Goal: Task Accomplishment & Management: Complete application form

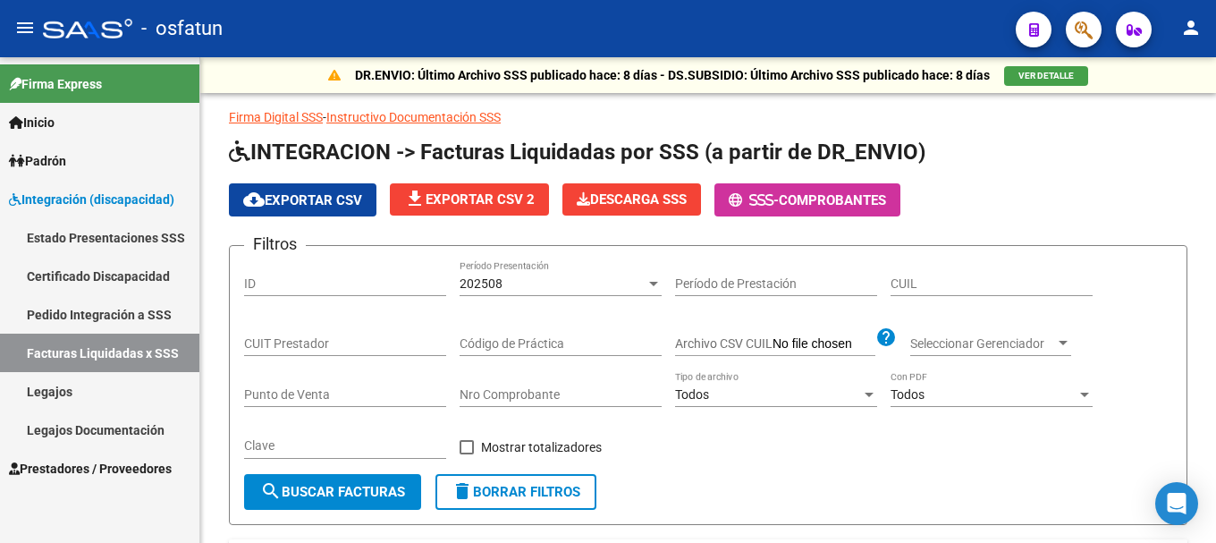
click at [114, 462] on span "Prestadores / Proveedores" at bounding box center [90, 469] width 163 height 20
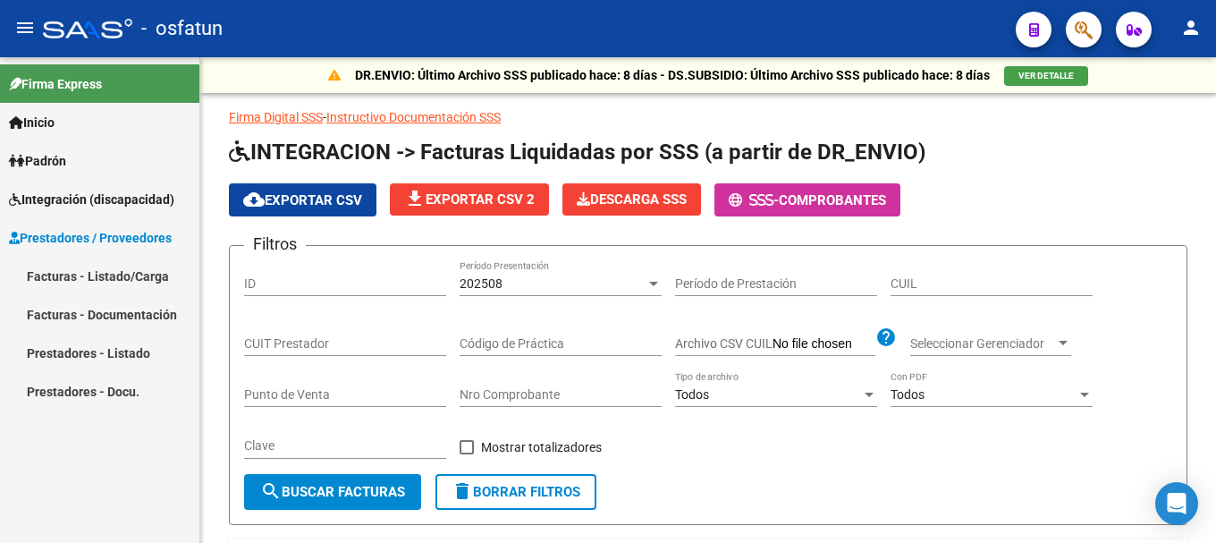
click at [103, 392] on link "Prestadores - Docu." at bounding box center [99, 391] width 199 height 38
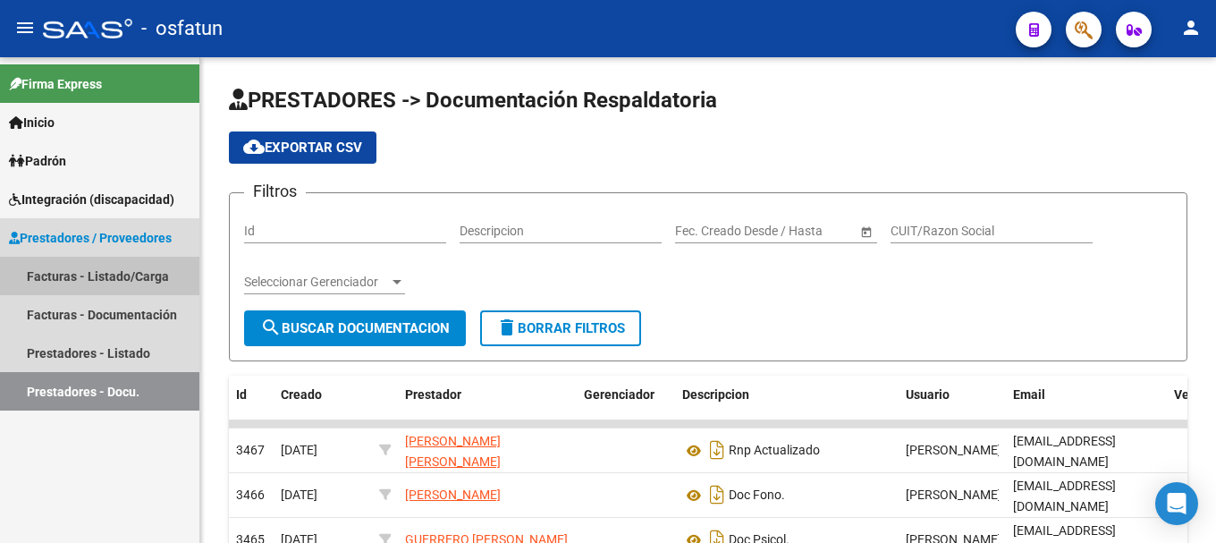
click at [79, 270] on link "Facturas - Listado/Carga" at bounding box center [99, 276] width 199 height 38
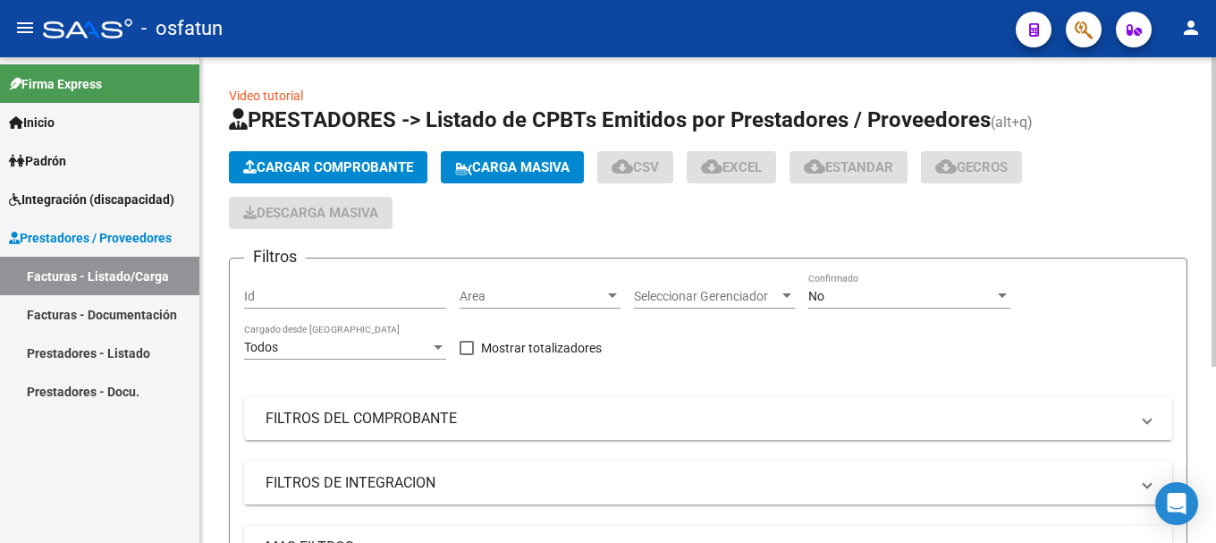
click at [350, 160] on span "Cargar Comprobante" at bounding box center [328, 167] width 170 height 16
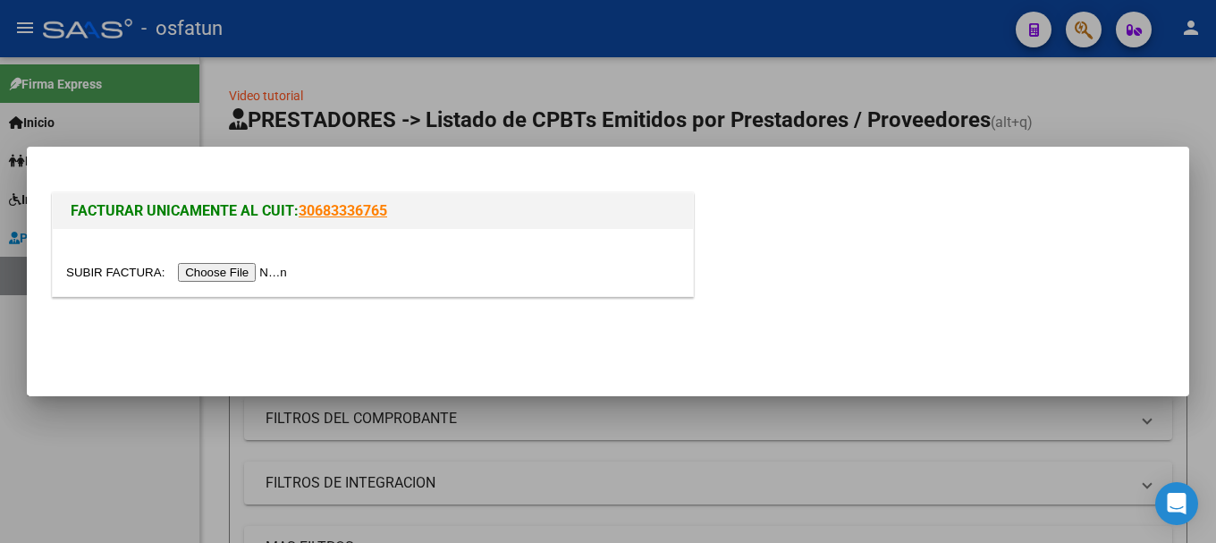
click at [267, 274] on input "file" at bounding box center [179, 272] width 226 height 19
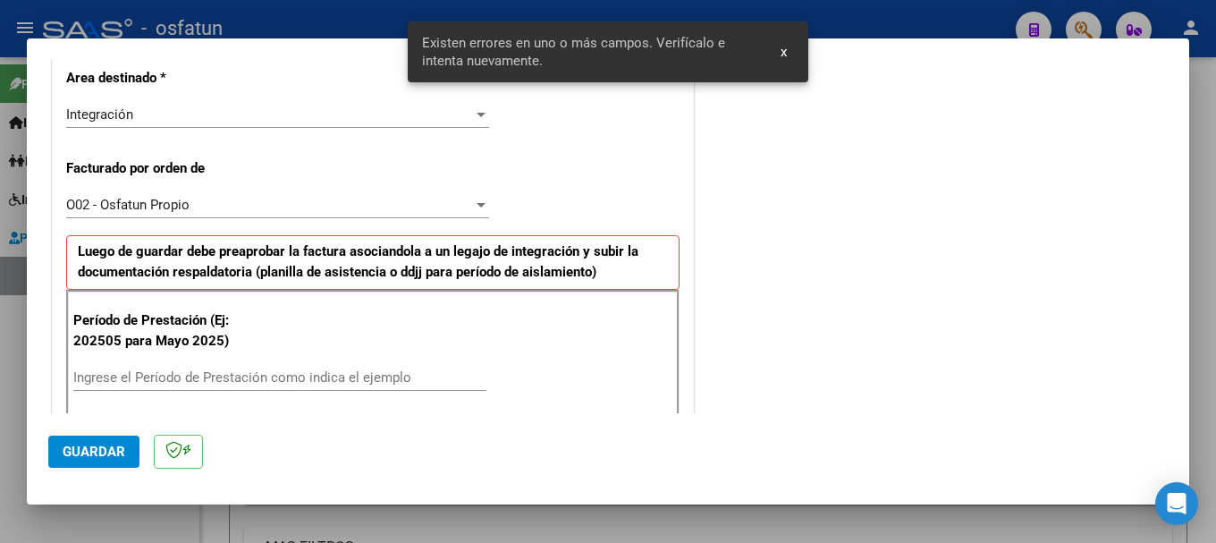
scroll to position [593, 0]
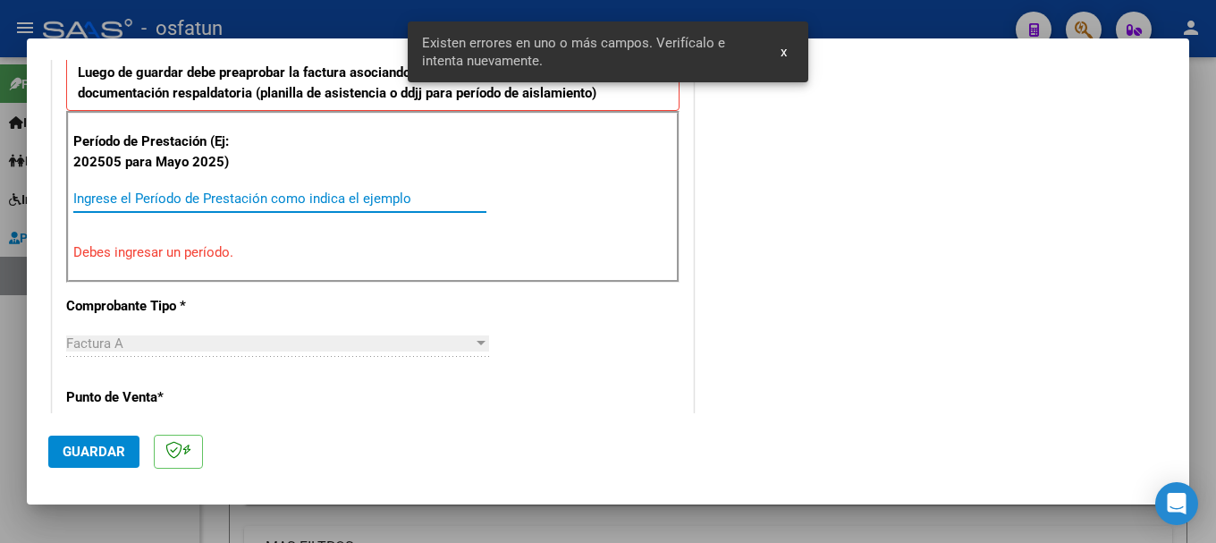
click at [127, 200] on input "Ingrese el Período de Prestación como indica el ejemplo" at bounding box center [279, 199] width 413 height 16
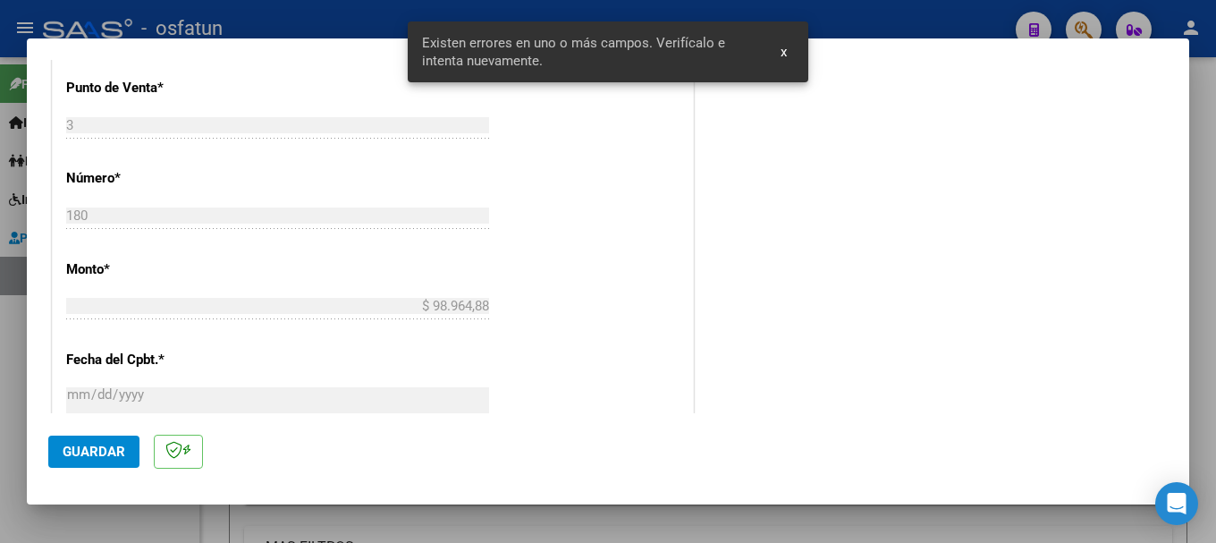
scroll to position [861, 0]
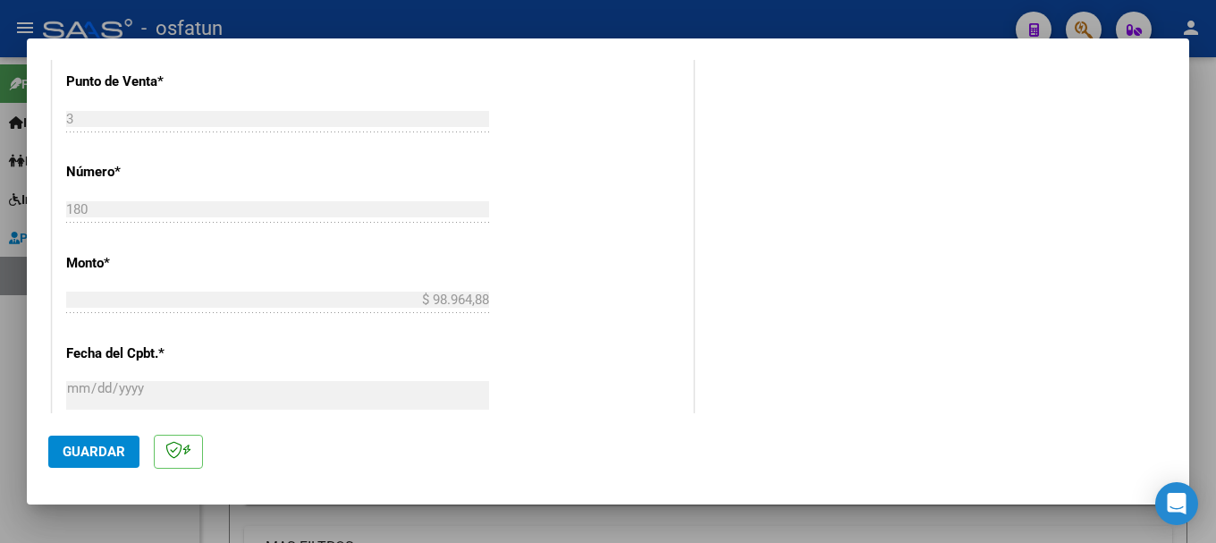
type input "202509"
click at [123, 444] on span "Guardar" at bounding box center [94, 452] width 63 height 16
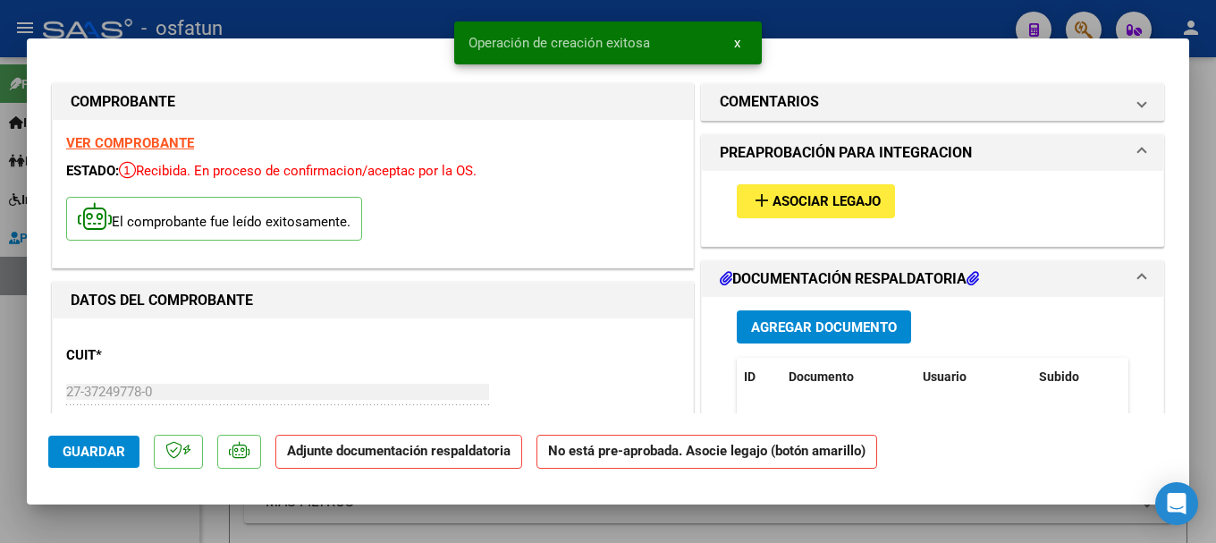
click at [839, 331] on span "Agregar Documento" at bounding box center [824, 327] width 146 height 16
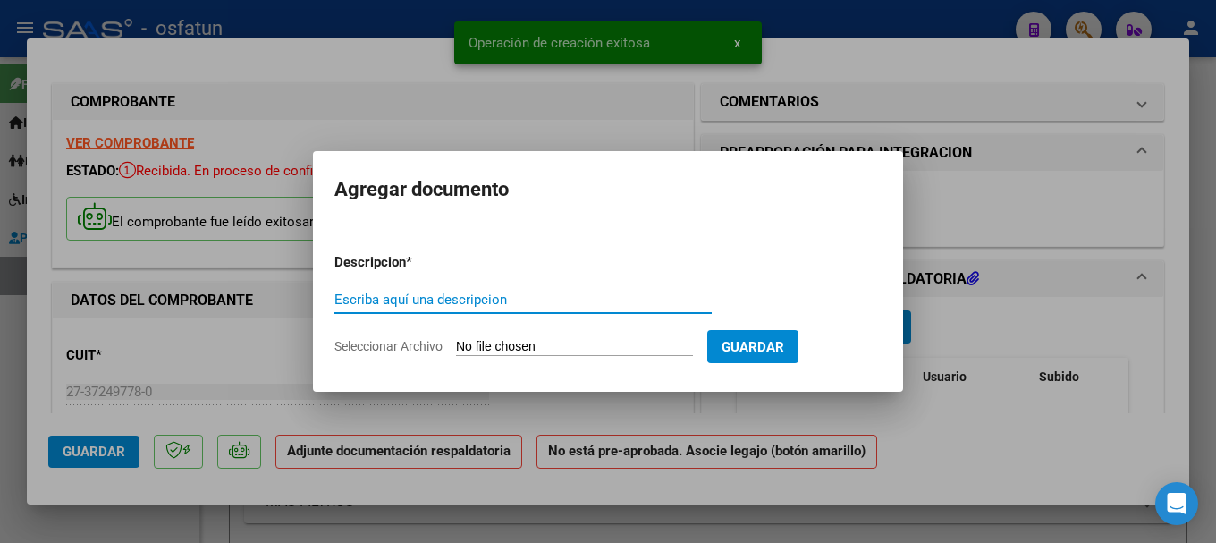
click at [458, 303] on input "Escriba aquí una descripcion" at bounding box center [523, 300] width 377 height 16
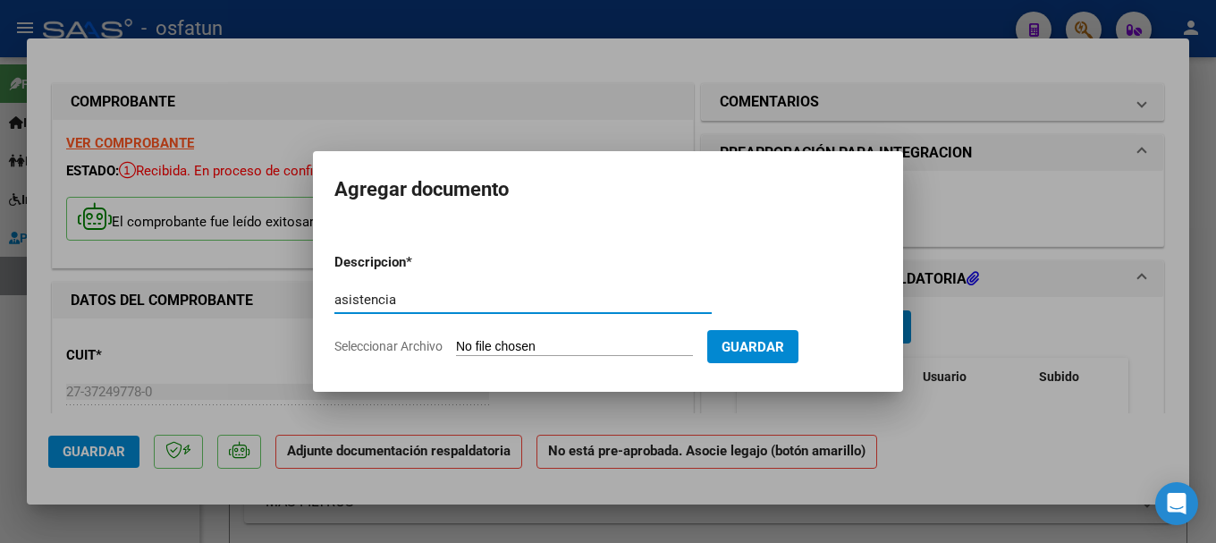
type input "asistencia"
click at [487, 345] on input "Seleccionar Archivo" at bounding box center [574, 347] width 237 height 17
type input "C:\fakepath\[PERSON_NAME] [PERSON_NAME] Septiembre (003).jpg"
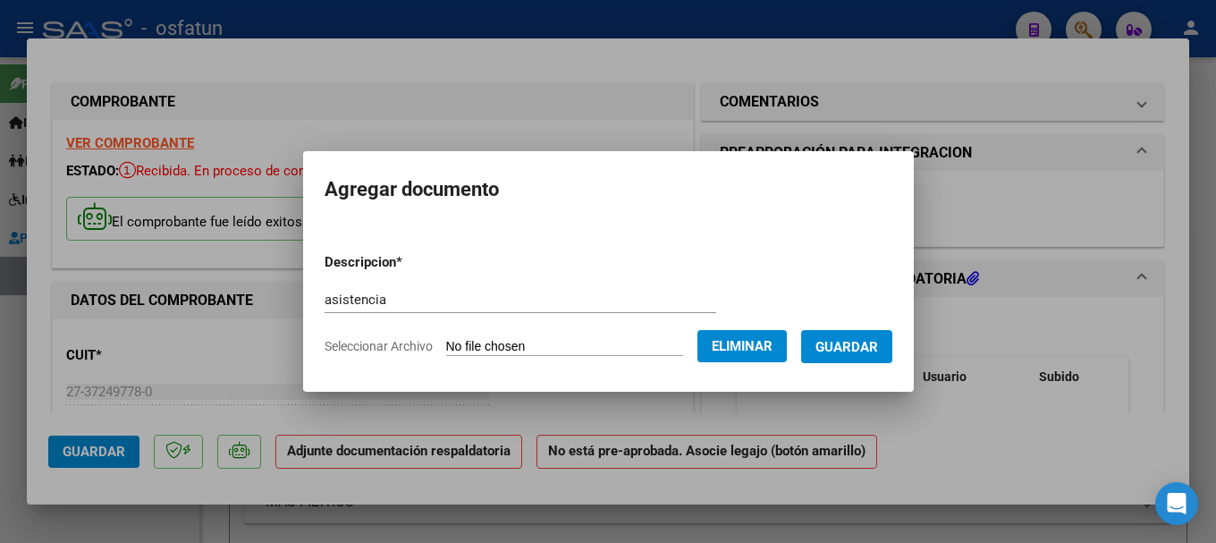
click at [862, 352] on span "Guardar" at bounding box center [847, 347] width 63 height 16
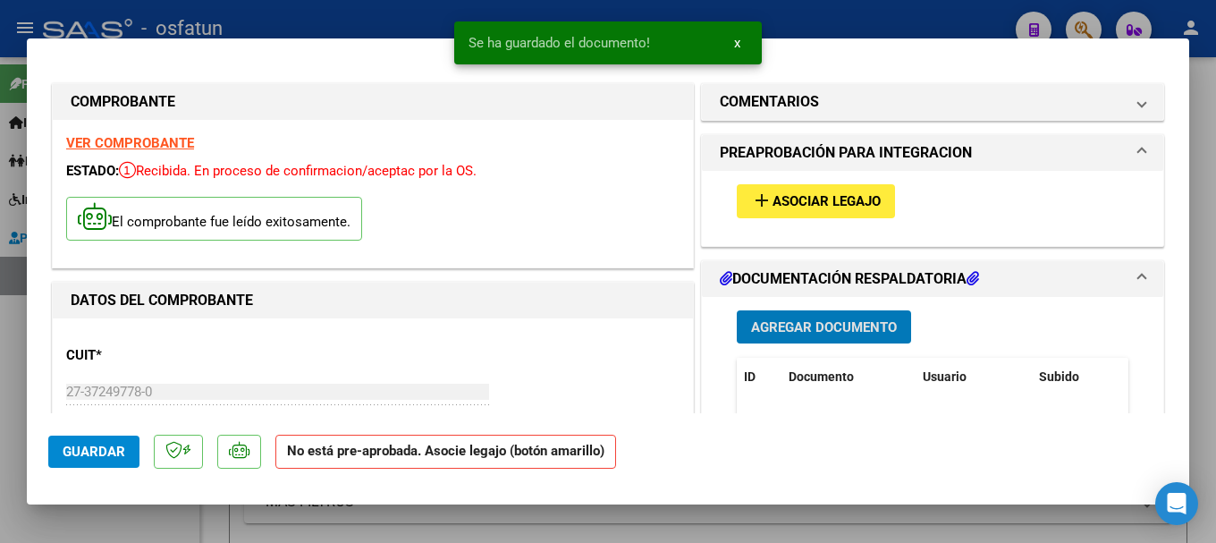
click at [855, 325] on span "Agregar Documento" at bounding box center [824, 327] width 146 height 16
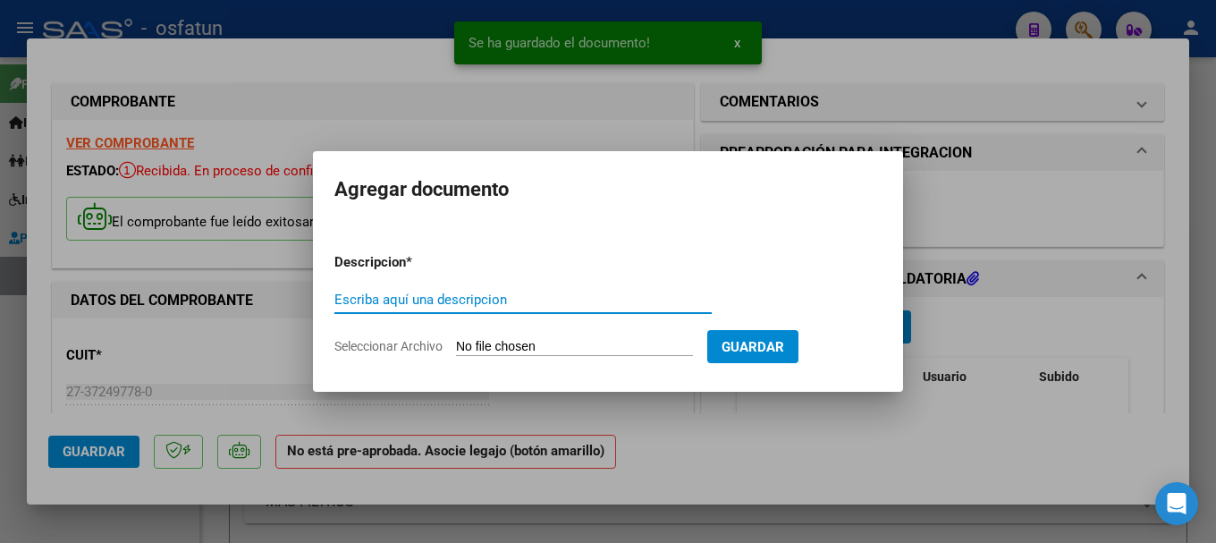
click at [459, 292] on input "Escriba aquí una descripcion" at bounding box center [523, 300] width 377 height 16
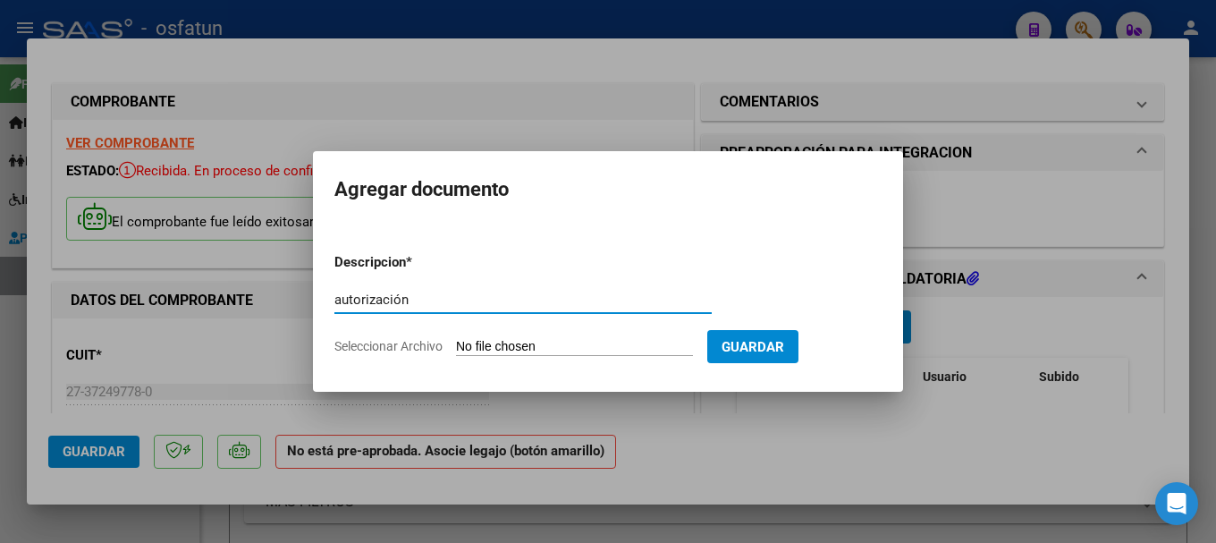
type input "autorización"
click at [533, 344] on input "Seleccionar Archivo" at bounding box center [574, 347] width 237 height 17
type input "C:\fakepath\order_2926764.pdf"
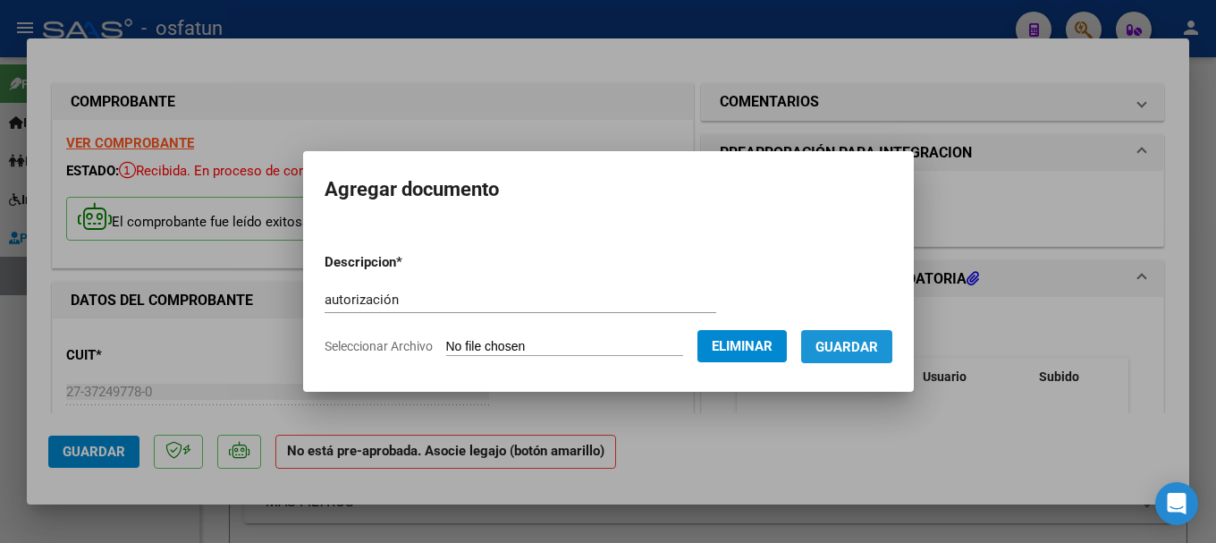
click at [846, 339] on span "Guardar" at bounding box center [847, 347] width 63 height 16
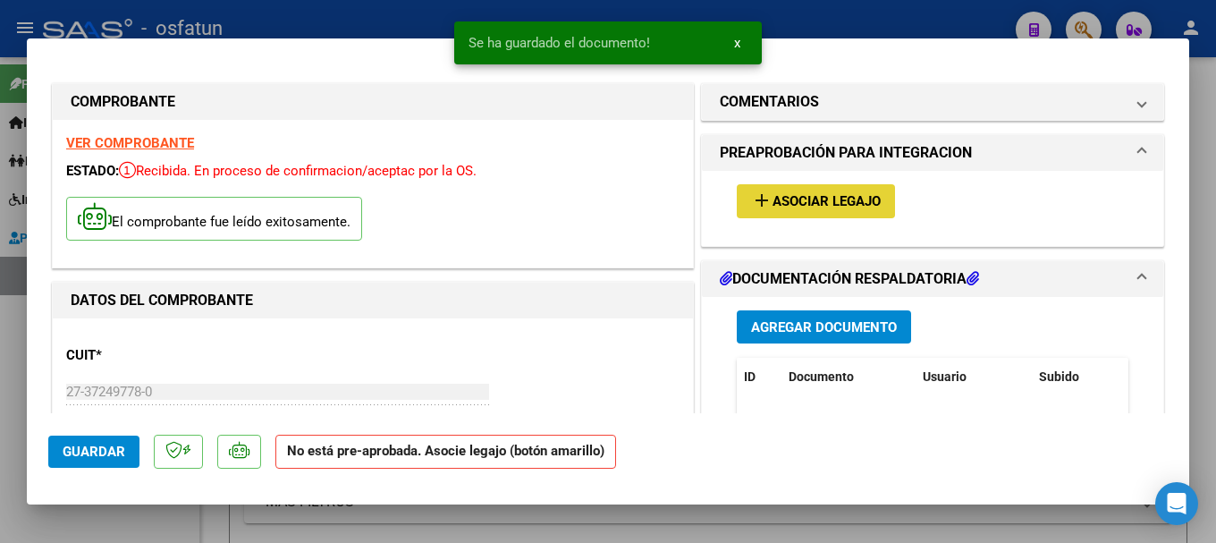
click at [808, 197] on span "Asociar Legajo" at bounding box center [827, 202] width 108 height 16
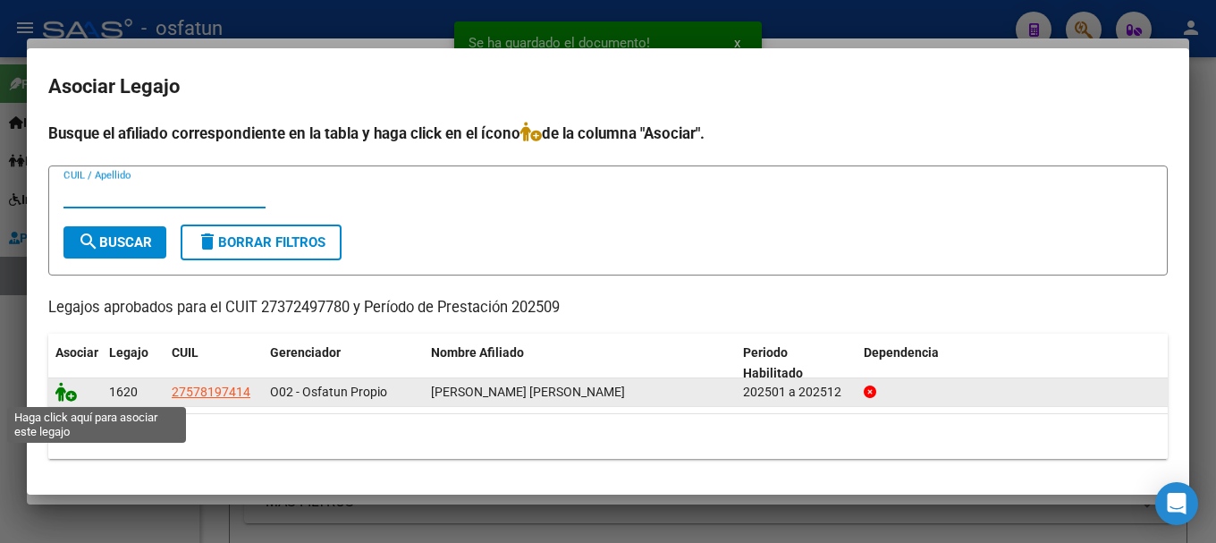
click at [72, 395] on icon at bounding box center [65, 392] width 21 height 20
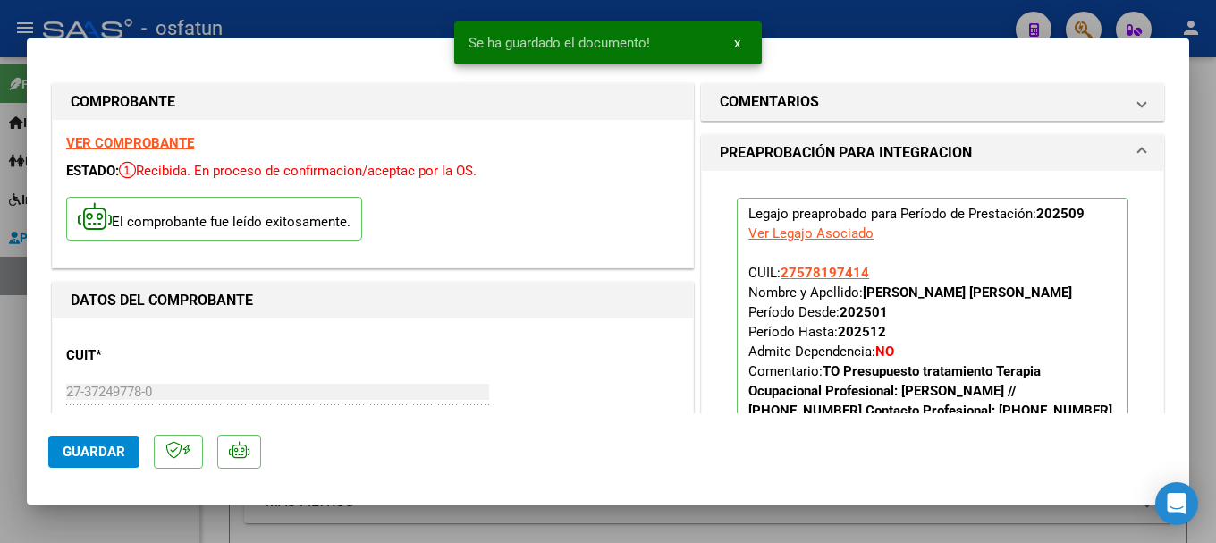
click at [109, 439] on button "Guardar" at bounding box center [93, 452] width 91 height 32
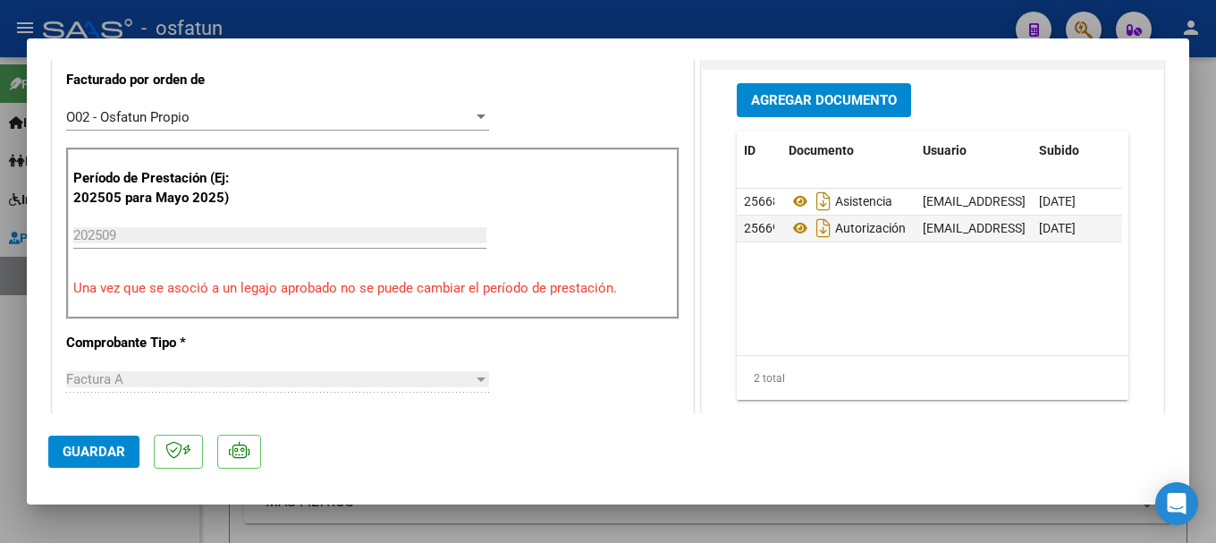
scroll to position [626, 0]
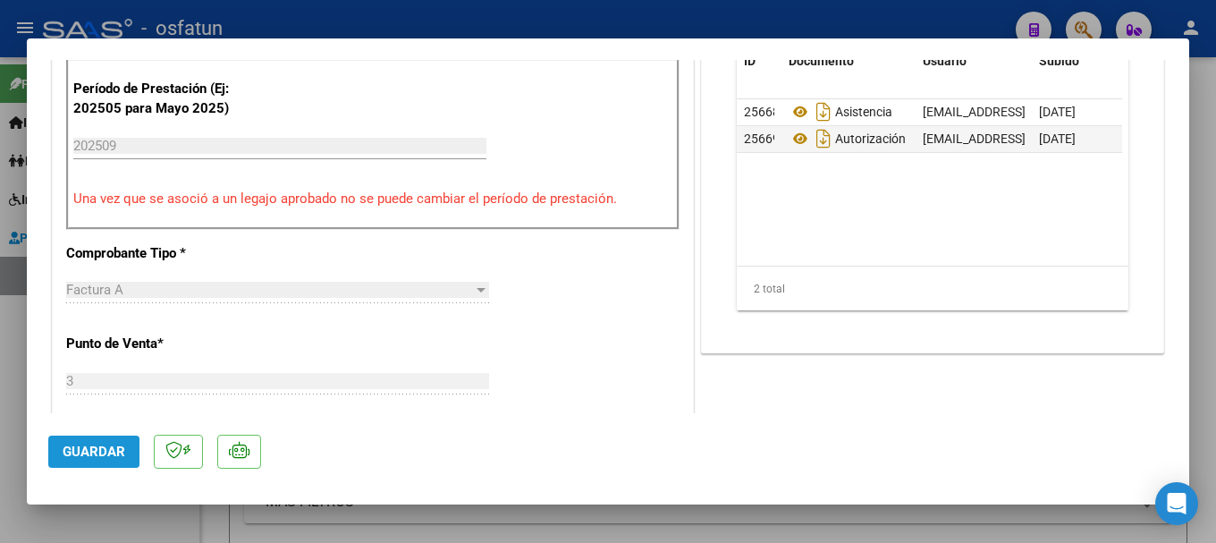
click at [108, 464] on button "Guardar" at bounding box center [93, 452] width 91 height 32
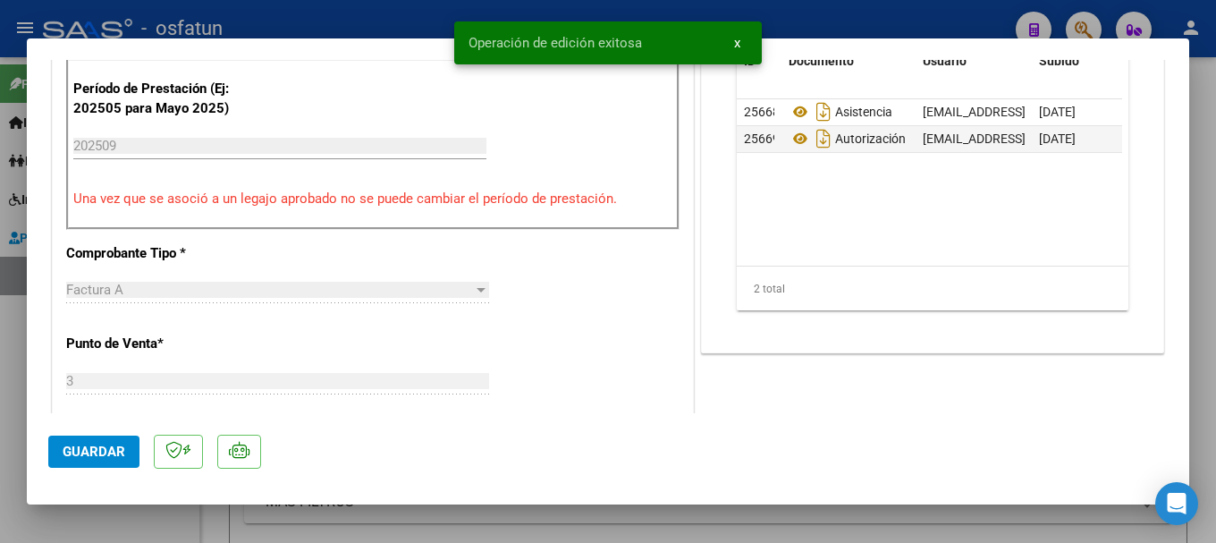
click at [552, 21] on div "Operación de edición exitosa x" at bounding box center [608, 43] width 351 height 86
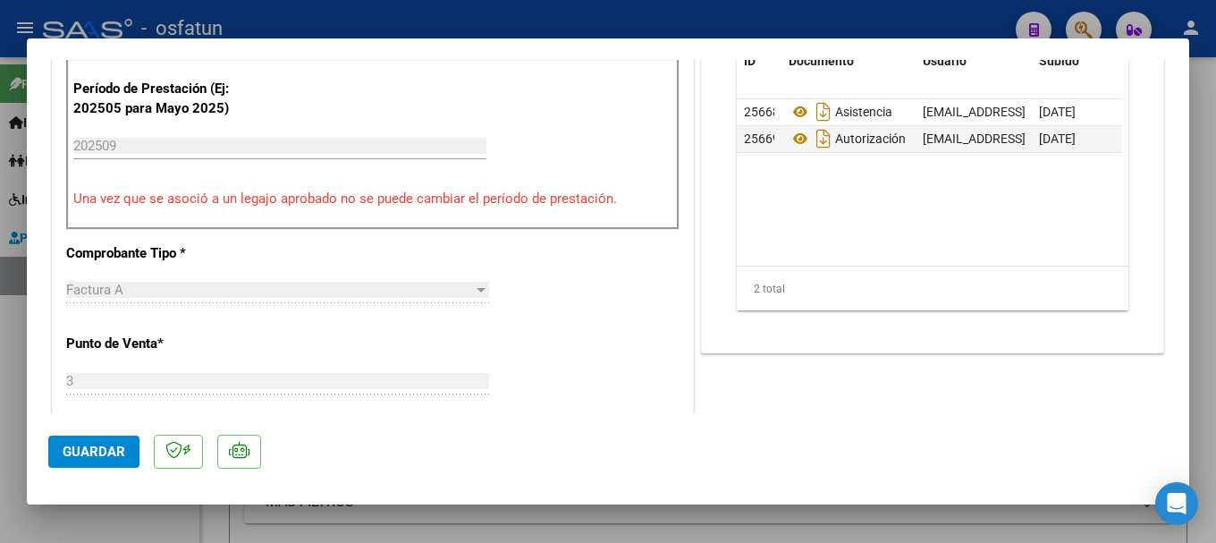
click at [88, 457] on span "Guardar" at bounding box center [94, 452] width 63 height 16
click at [573, 23] on div at bounding box center [608, 271] width 1216 height 543
type input "$ 0,00"
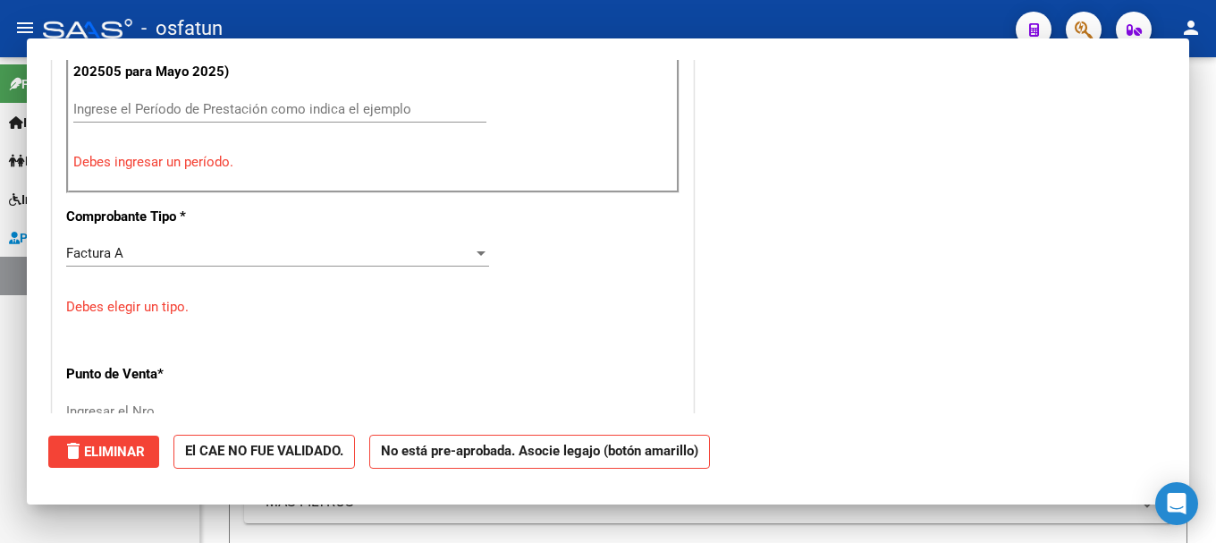
scroll to position [589, 0]
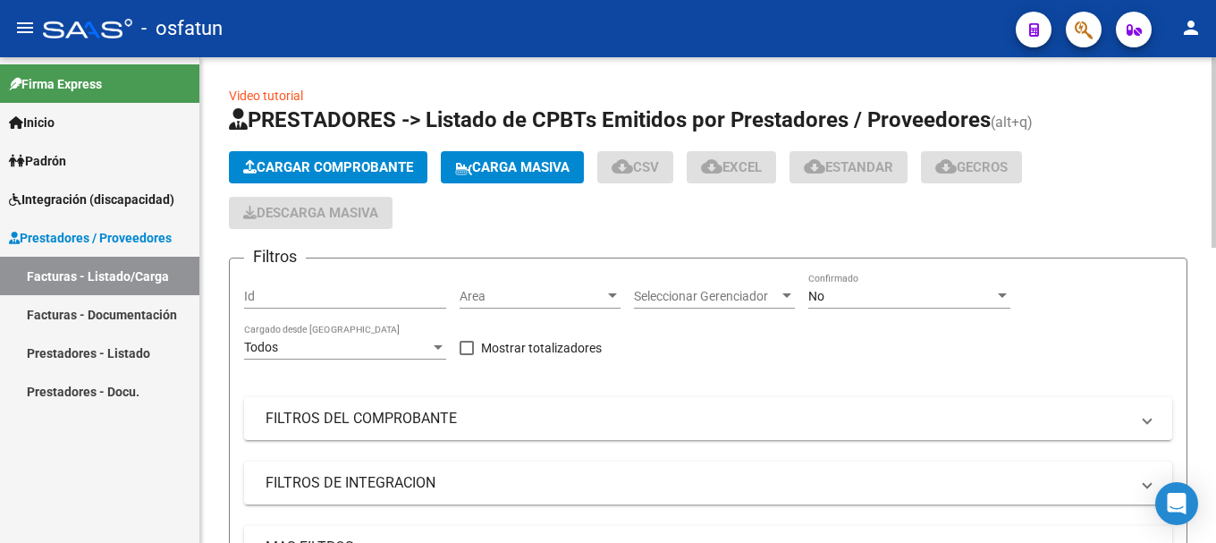
click at [334, 169] on span "Cargar Comprobante" at bounding box center [328, 167] width 170 height 16
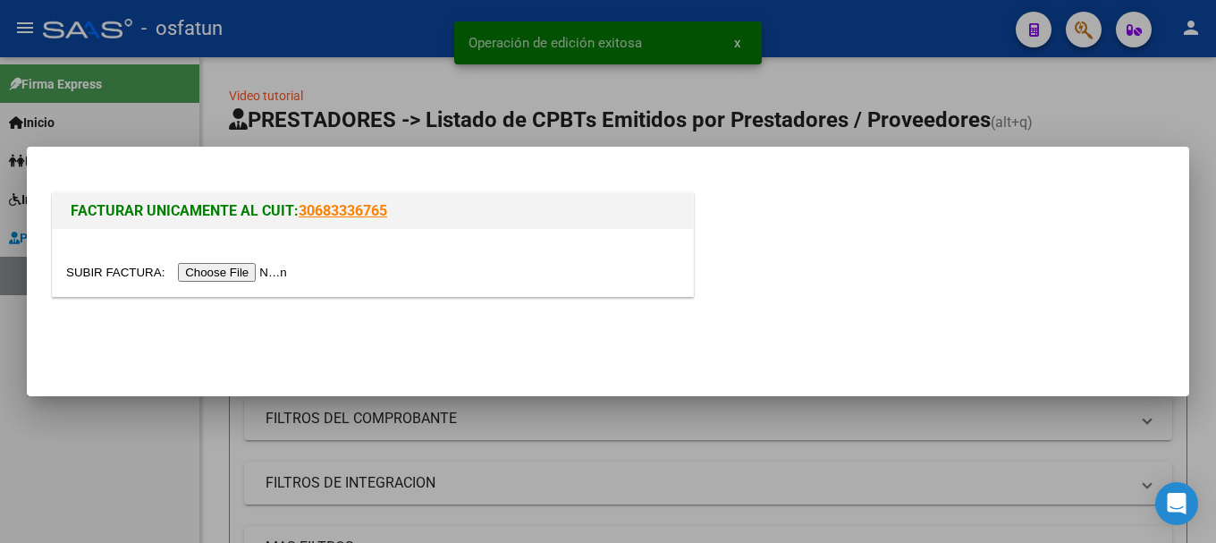
click at [228, 277] on input "file" at bounding box center [179, 272] width 226 height 19
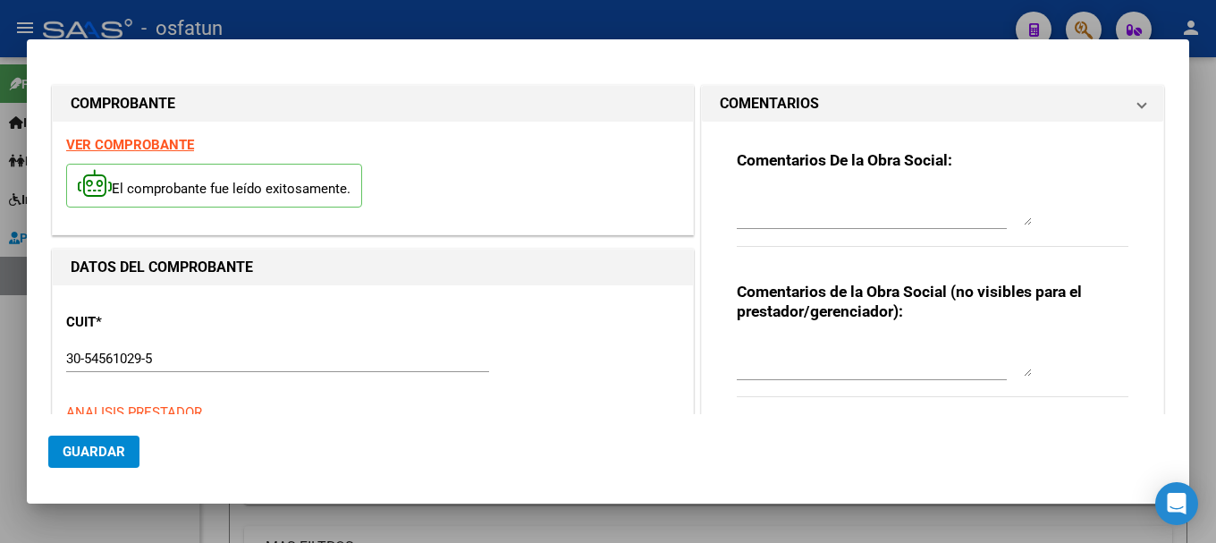
type input "$ 729.225,79"
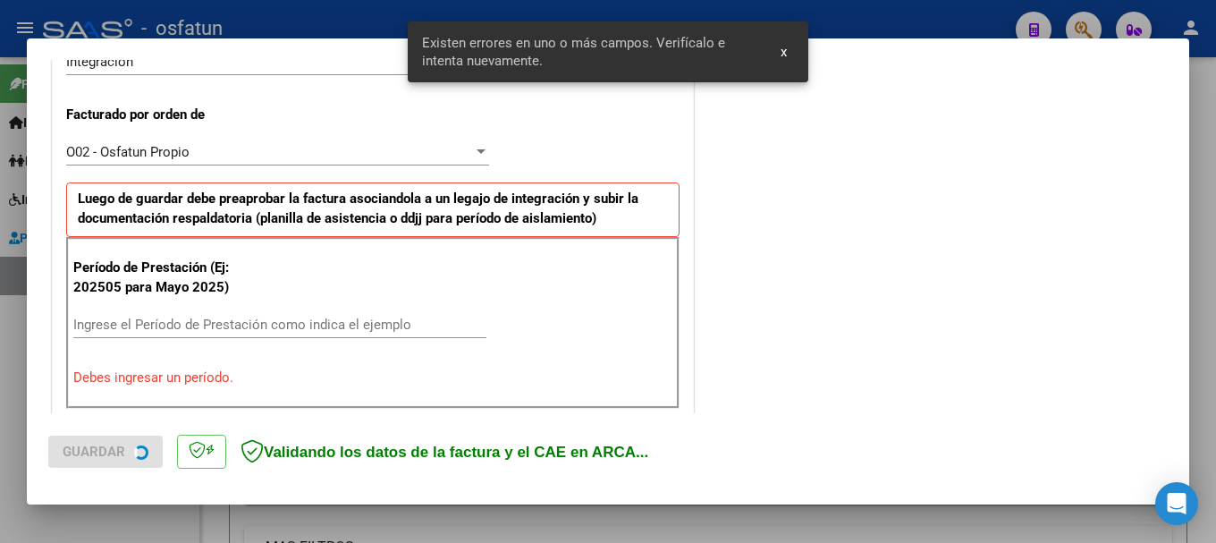
scroll to position [537, 0]
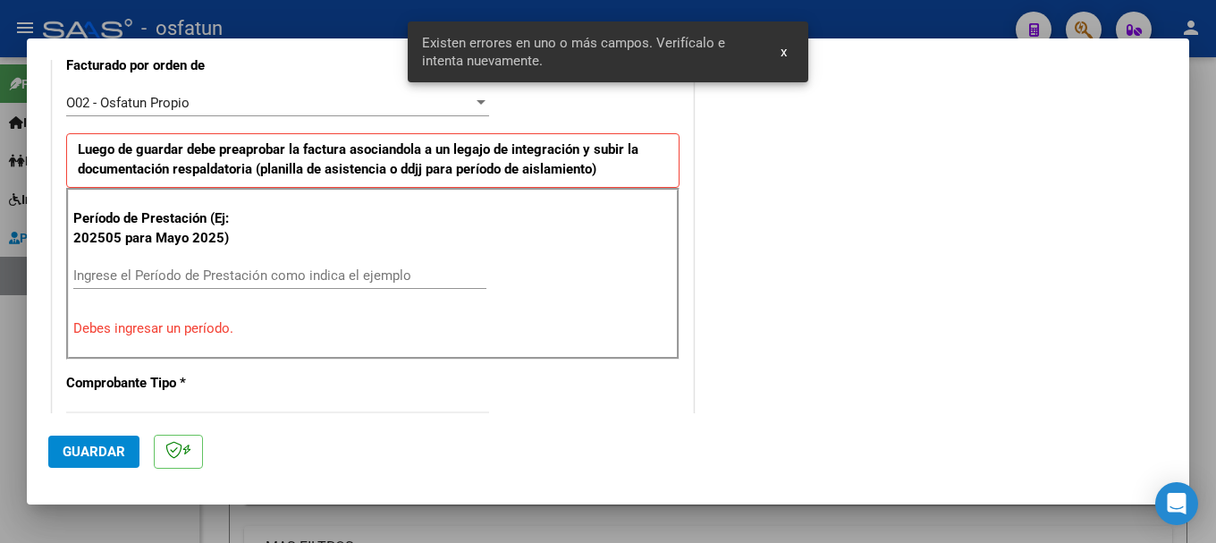
click at [154, 267] on input "Ingrese el Período de Prestación como indica el ejemplo" at bounding box center [279, 275] width 413 height 16
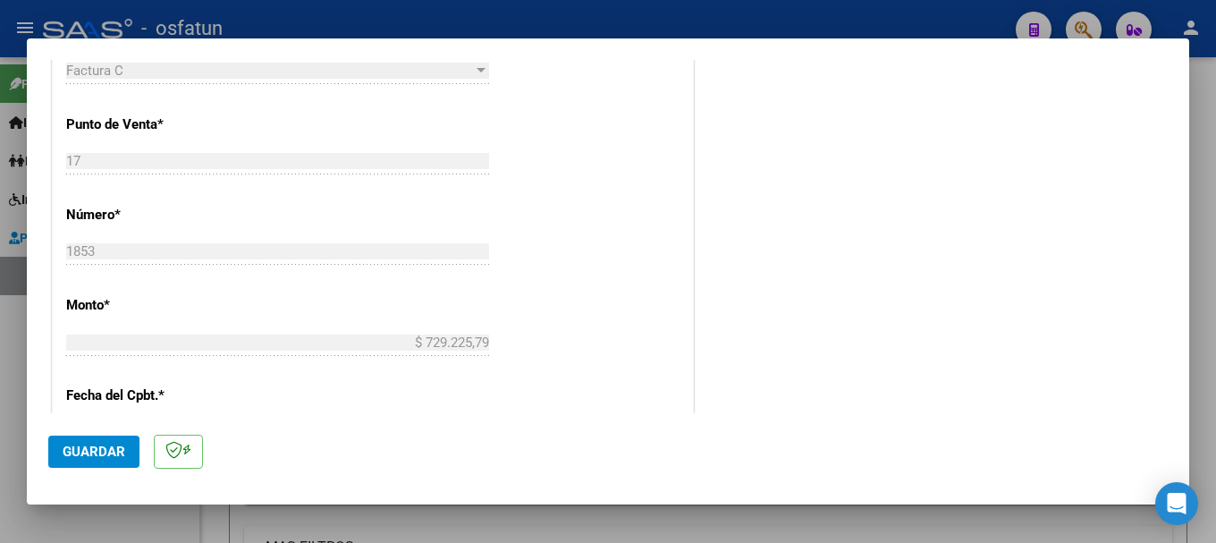
scroll to position [877, 0]
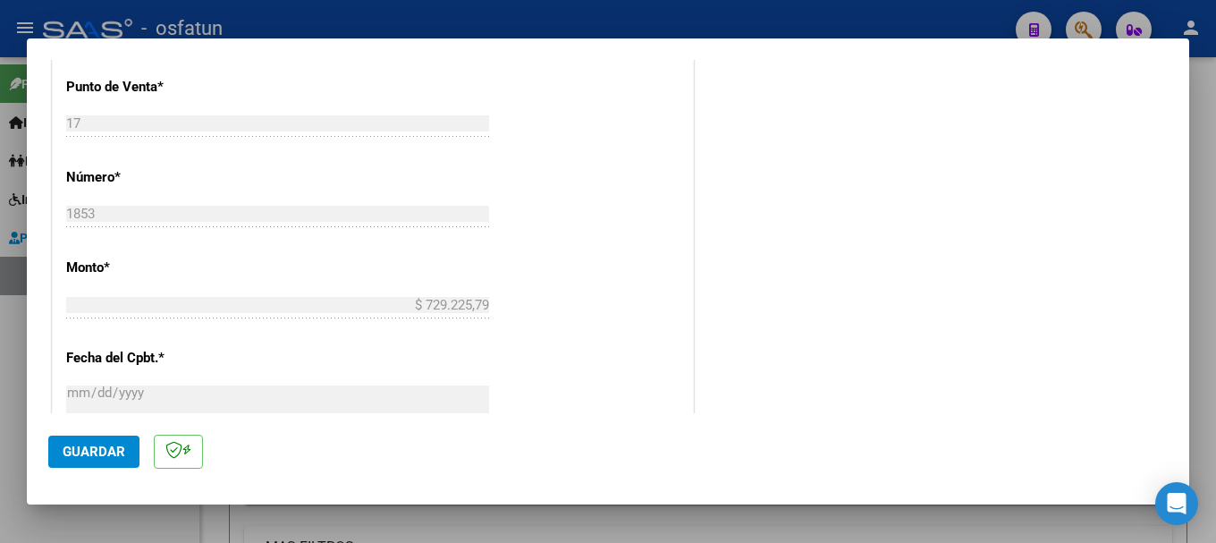
type input "202509"
click at [81, 457] on span "Guardar" at bounding box center [94, 452] width 63 height 16
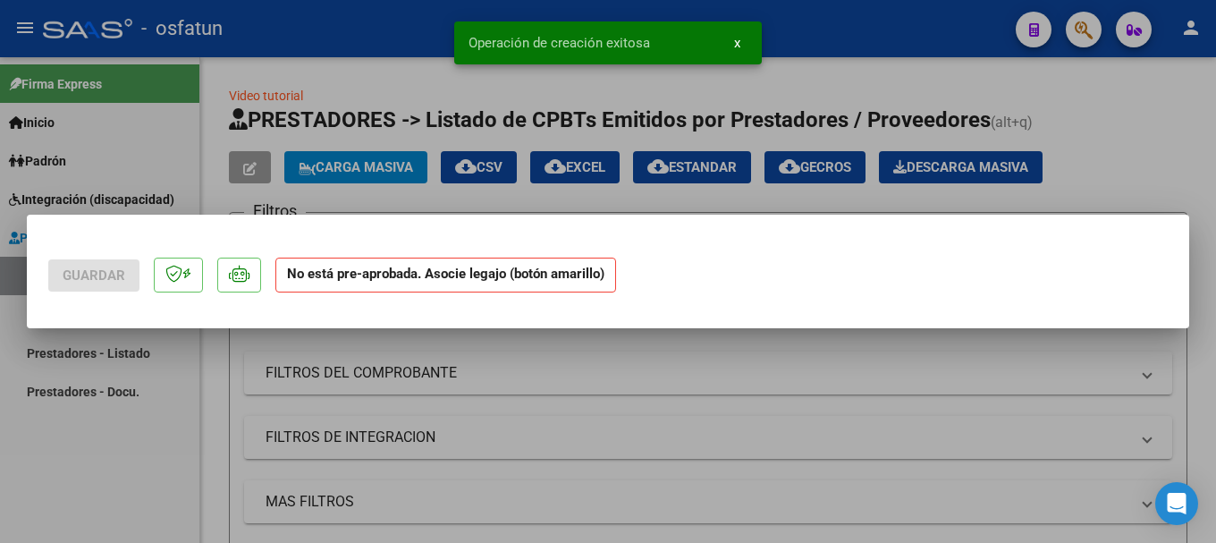
scroll to position [0, 0]
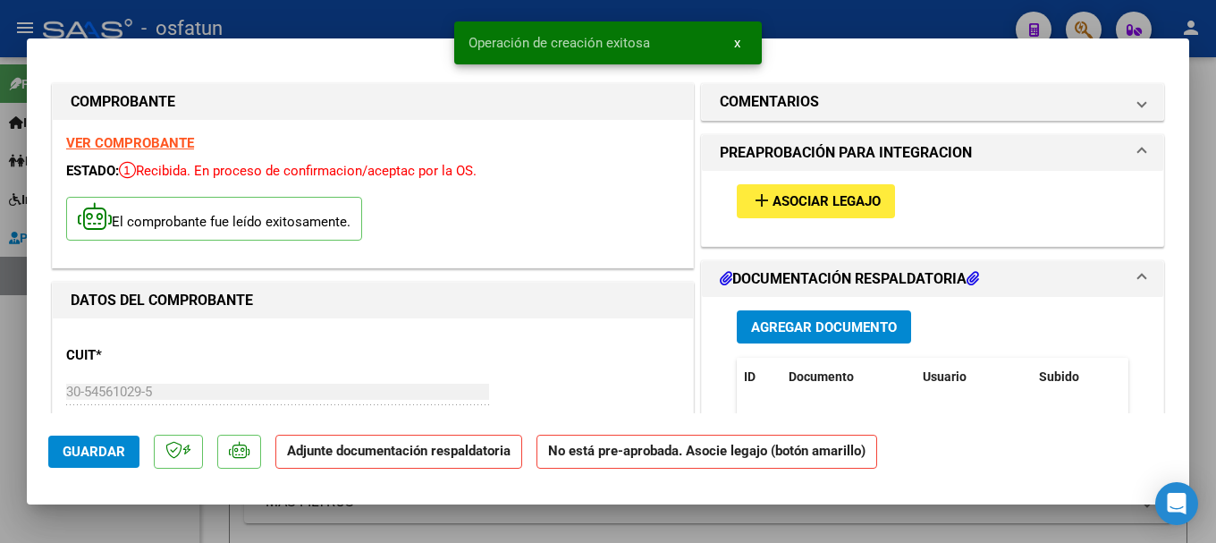
click at [794, 337] on button "Agregar Documento" at bounding box center [824, 326] width 174 height 33
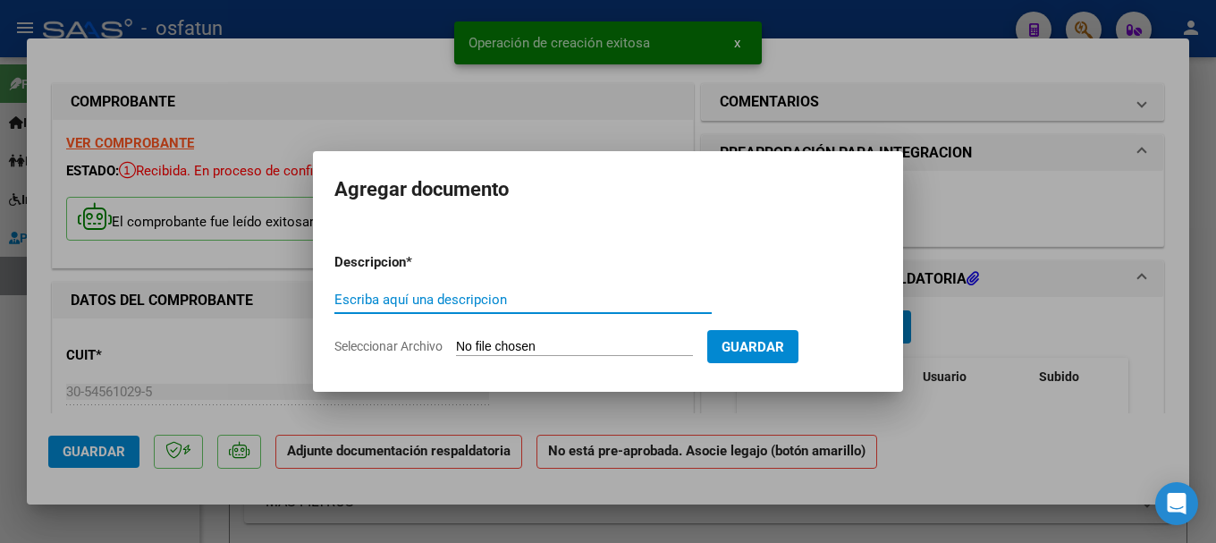
click at [448, 310] on div "Escriba aquí una descripcion" at bounding box center [523, 299] width 377 height 27
type input "asistencia"
click at [572, 353] on input "Seleccionar Archivo" at bounding box center [574, 347] width 237 height 17
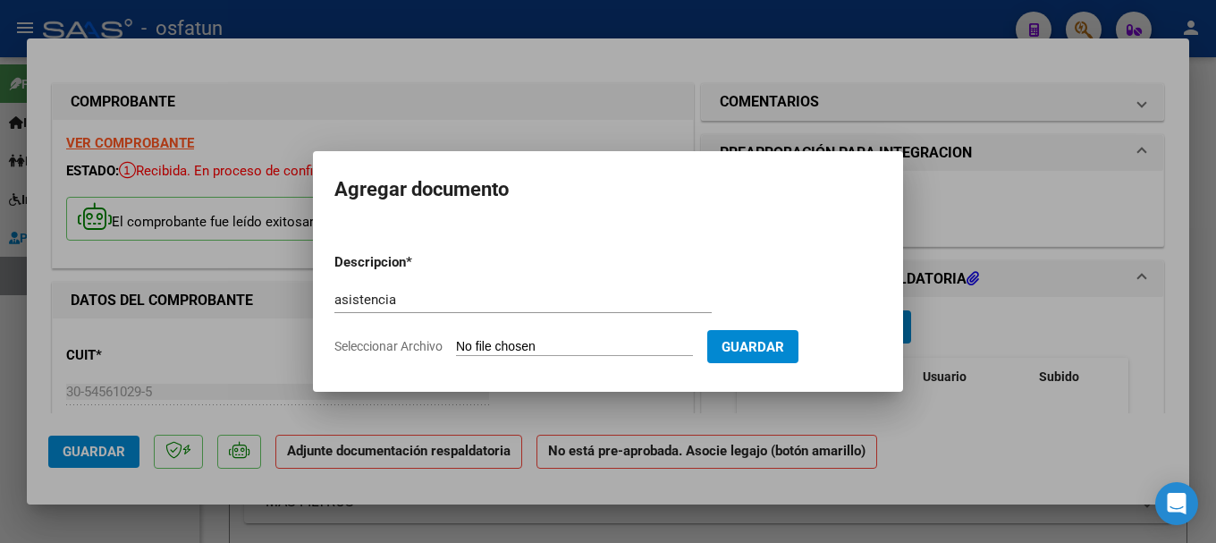
type input "C:\fakepath\[PERSON_NAME] asist.pdf"
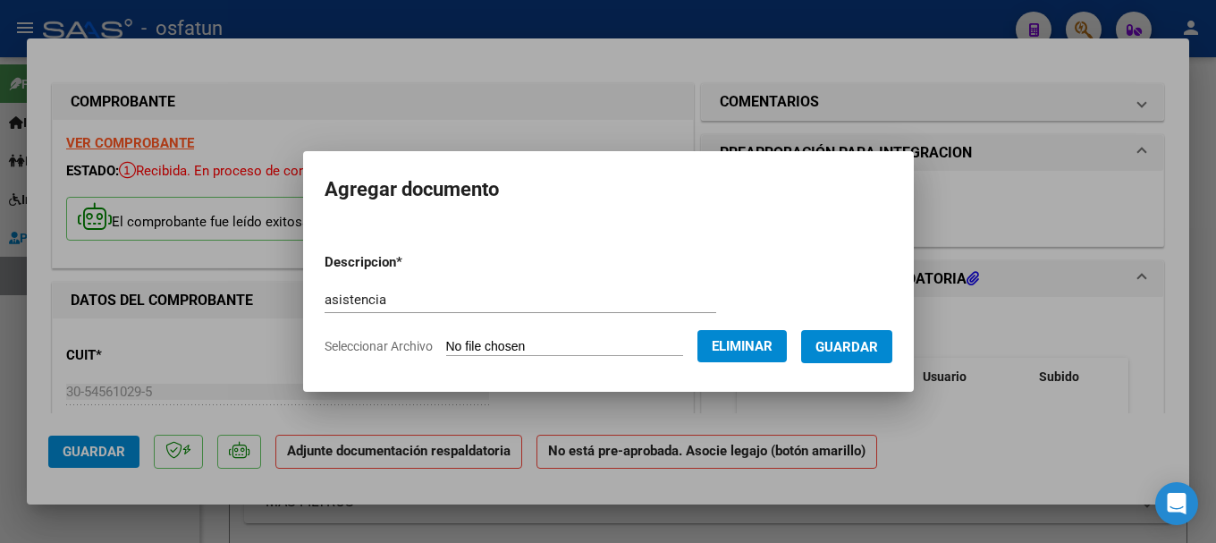
click at [860, 349] on span "Guardar" at bounding box center [847, 347] width 63 height 16
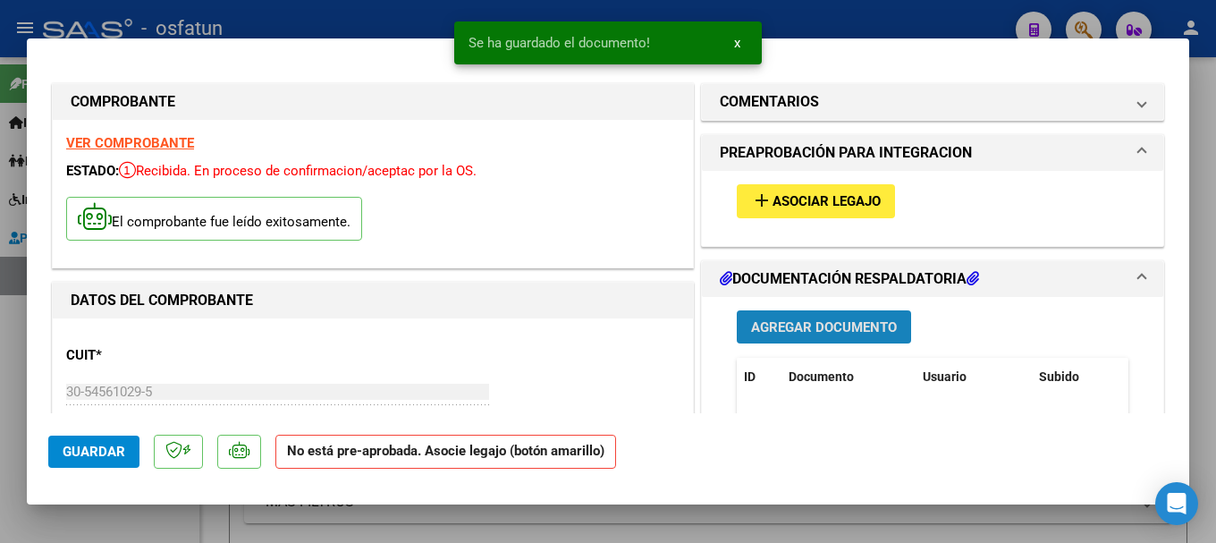
click at [851, 339] on button "Agregar Documento" at bounding box center [824, 326] width 174 height 33
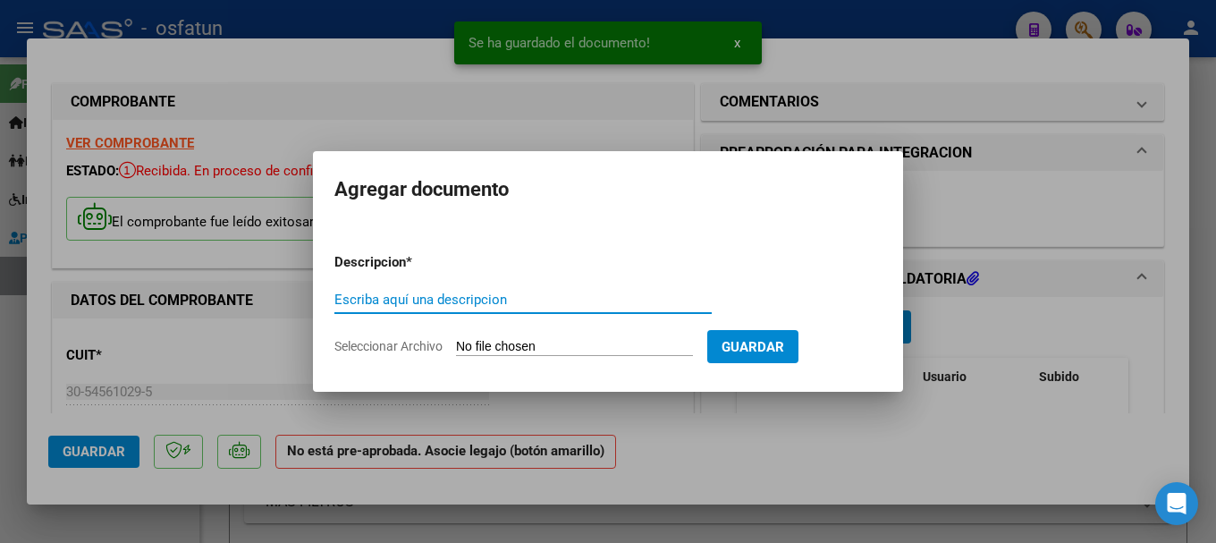
click at [575, 300] on input "Escriba aquí una descripcion" at bounding box center [523, 300] width 377 height 16
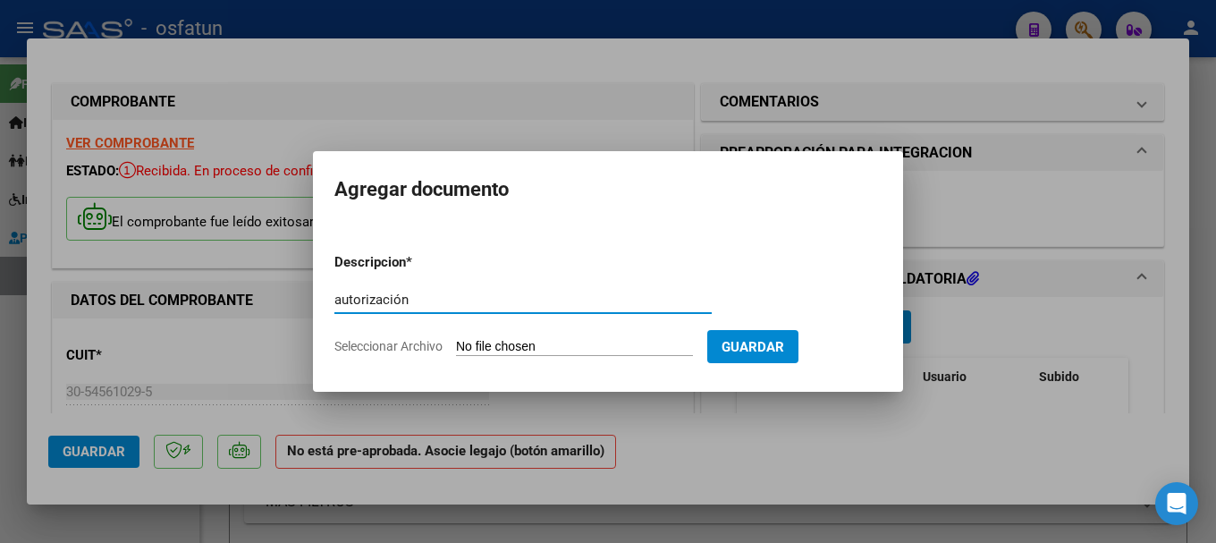
type input "autorización"
click at [565, 353] on input "Seleccionar Archivo" at bounding box center [574, 347] width 237 height 17
type input "C:\fakepath\[PERSON_NAME] AUTORIZACION.pdf"
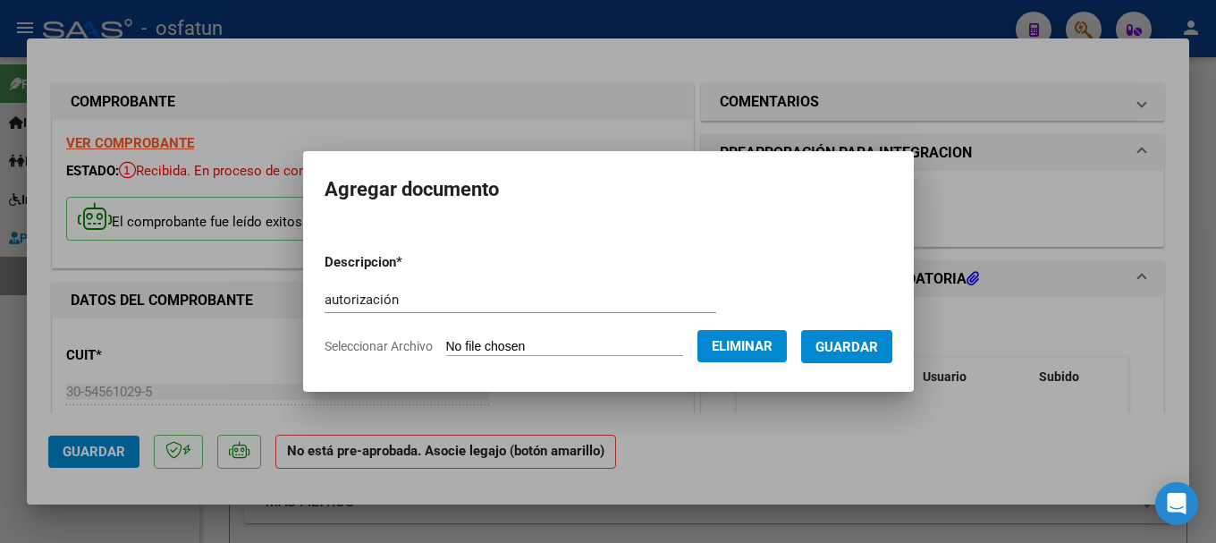
click at [863, 348] on span "Guardar" at bounding box center [847, 347] width 63 height 16
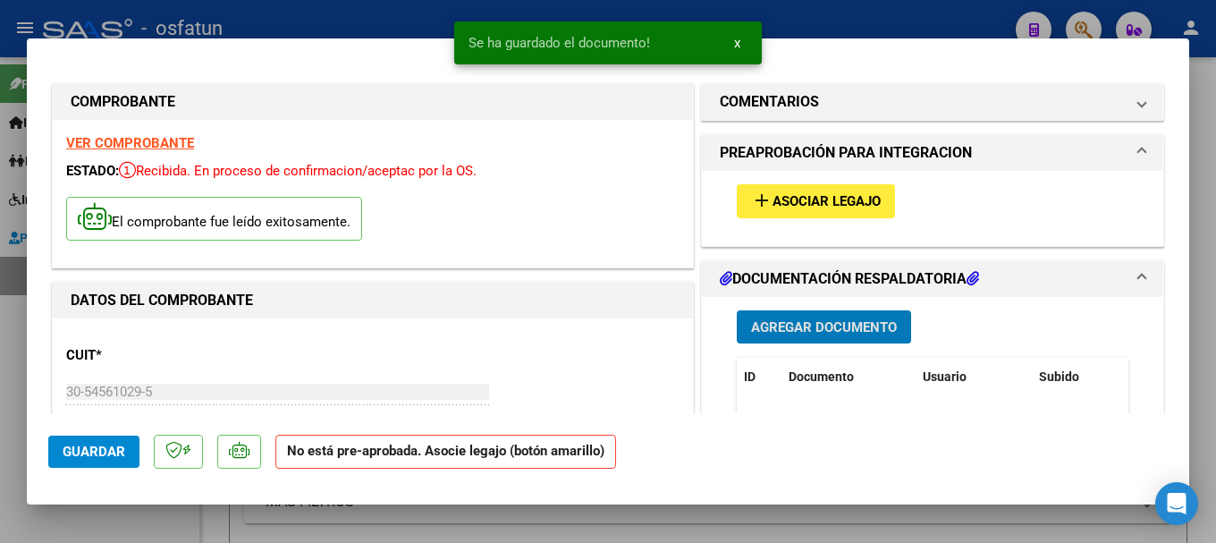
click at [833, 313] on button "Agregar Documento" at bounding box center [824, 326] width 174 height 33
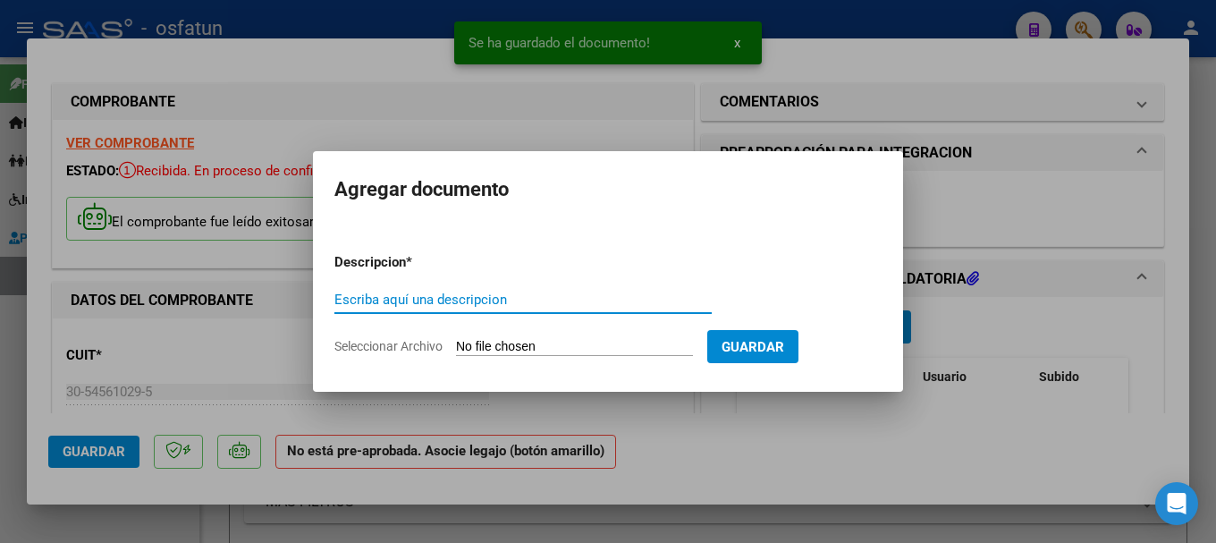
click at [488, 306] on input "Escriba aquí una descripcion" at bounding box center [523, 300] width 377 height 16
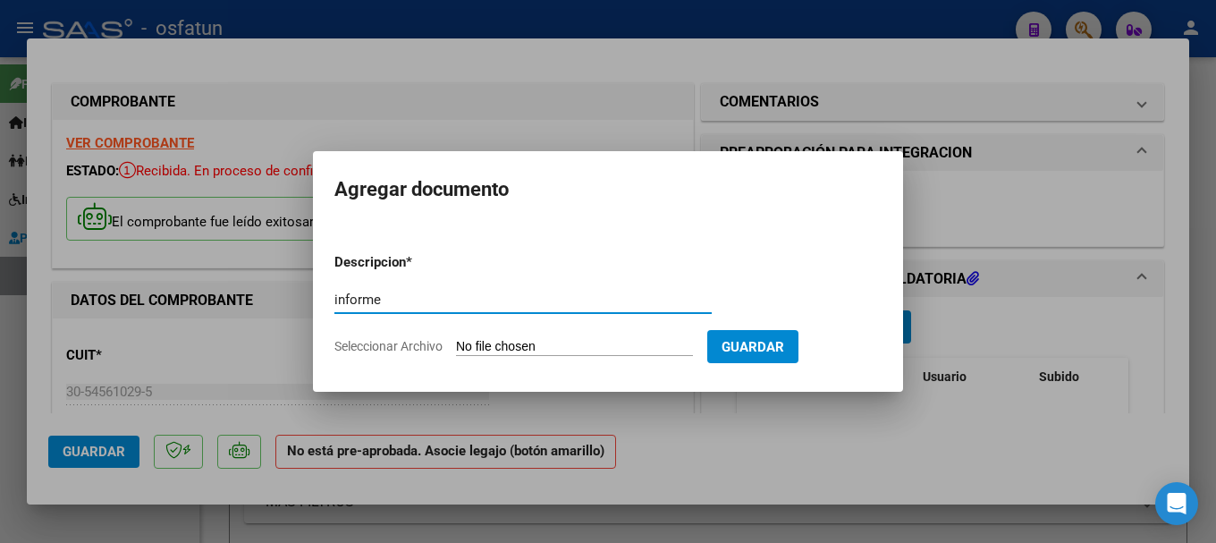
type input "informe"
click at [573, 348] on input "Seleccionar Archivo" at bounding box center [574, 347] width 237 height 17
type input "C:\fakepath\[PERSON_NAME] - INFORME.pdf"
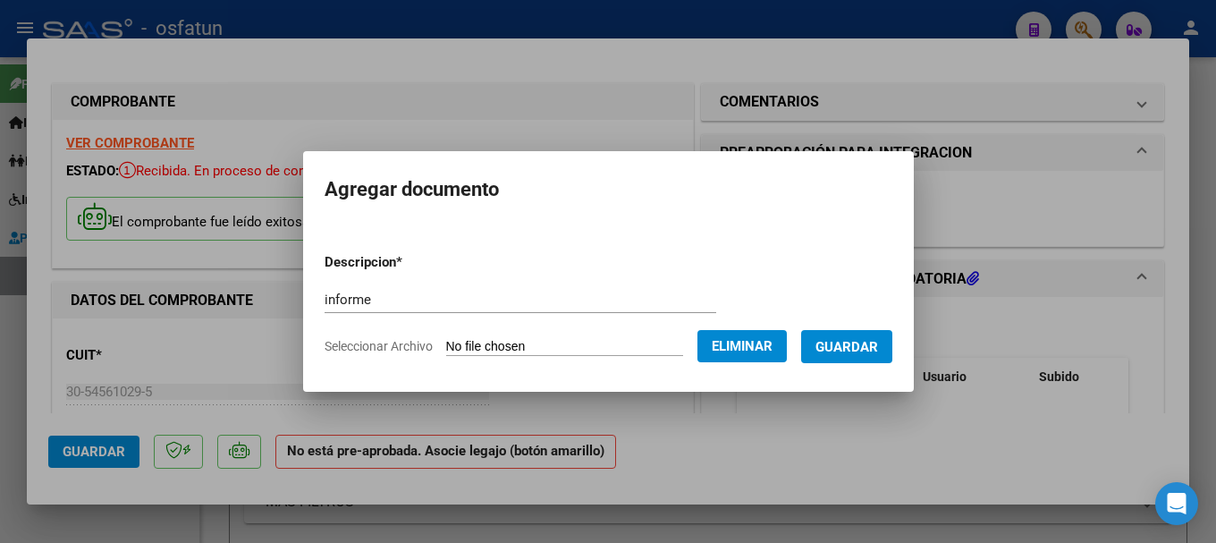
click at [893, 339] on button "Guardar" at bounding box center [846, 346] width 91 height 33
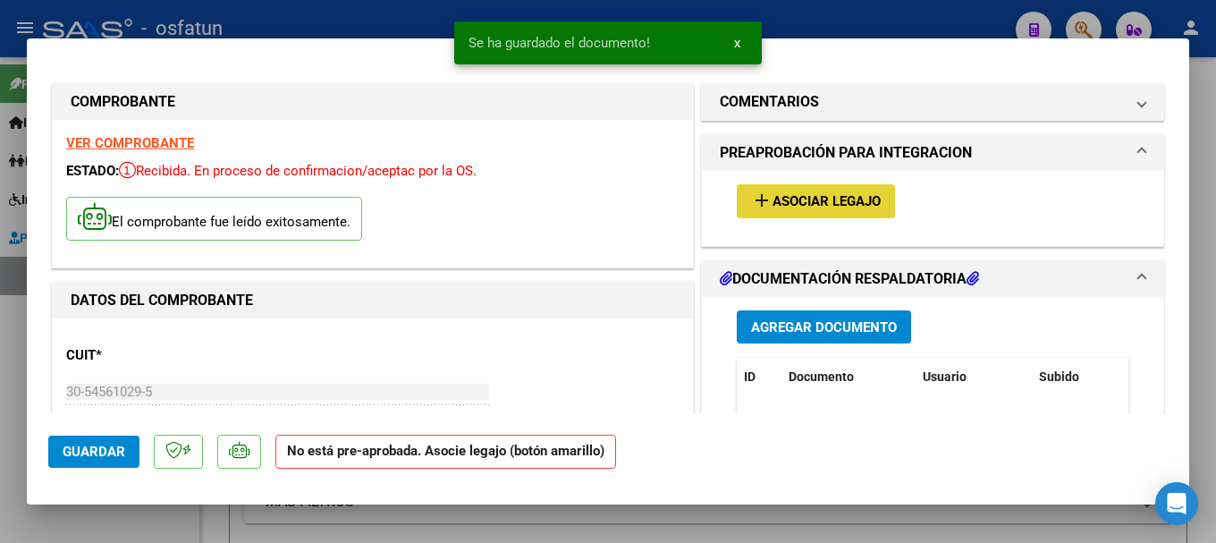
click at [851, 207] on span "Asociar Legajo" at bounding box center [827, 202] width 108 height 16
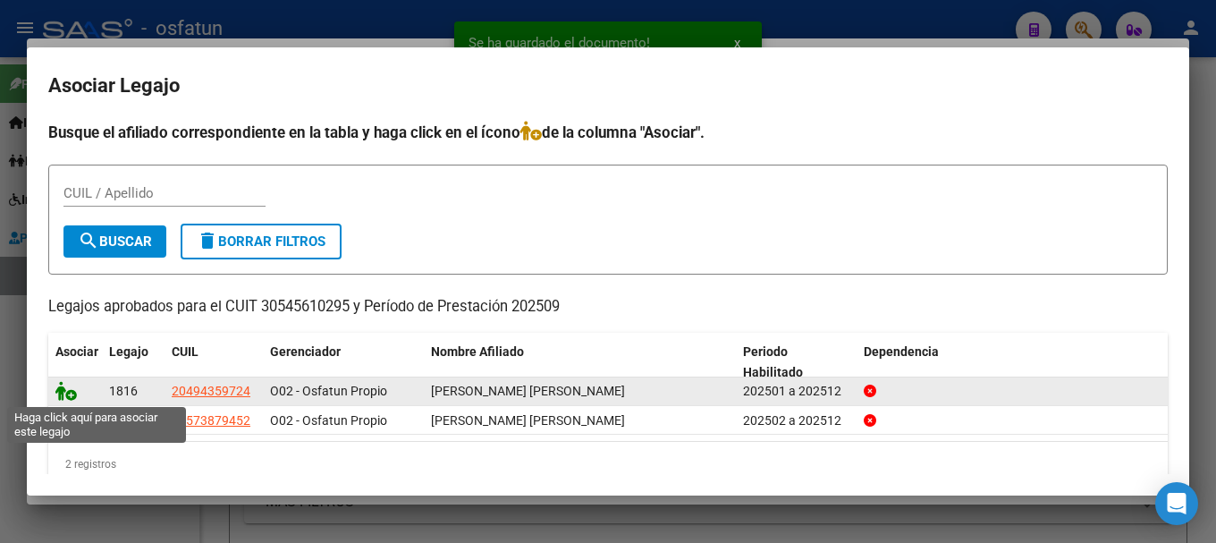
click at [67, 398] on icon at bounding box center [65, 391] width 21 height 20
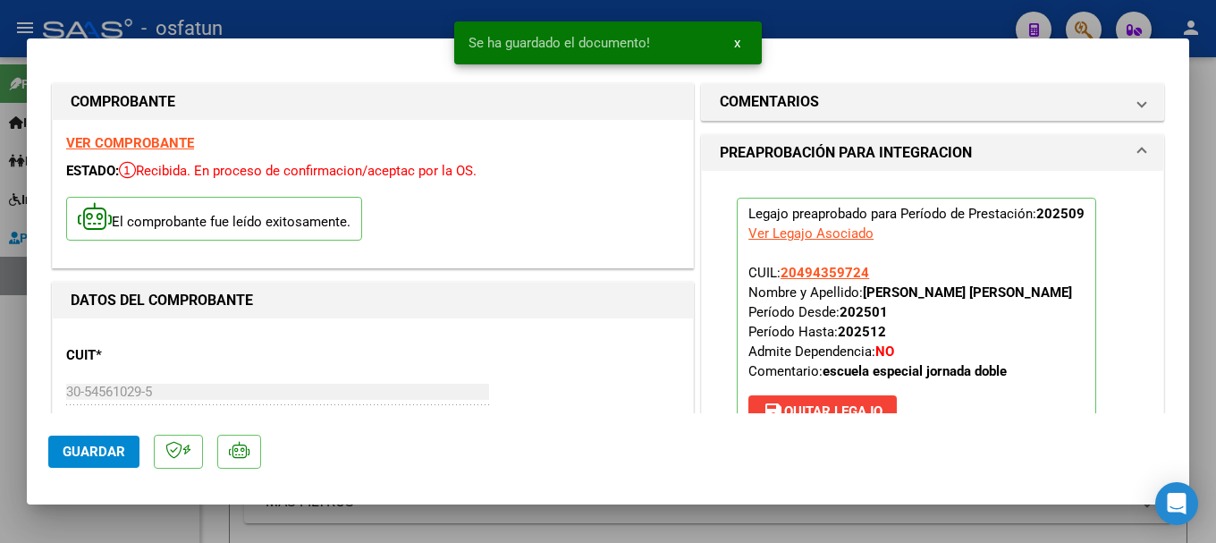
click at [85, 453] on span "Guardar" at bounding box center [94, 452] width 63 height 16
click at [867, 13] on div at bounding box center [608, 271] width 1216 height 543
type input "$ 0,00"
